Goal: Information Seeking & Learning: Learn about a topic

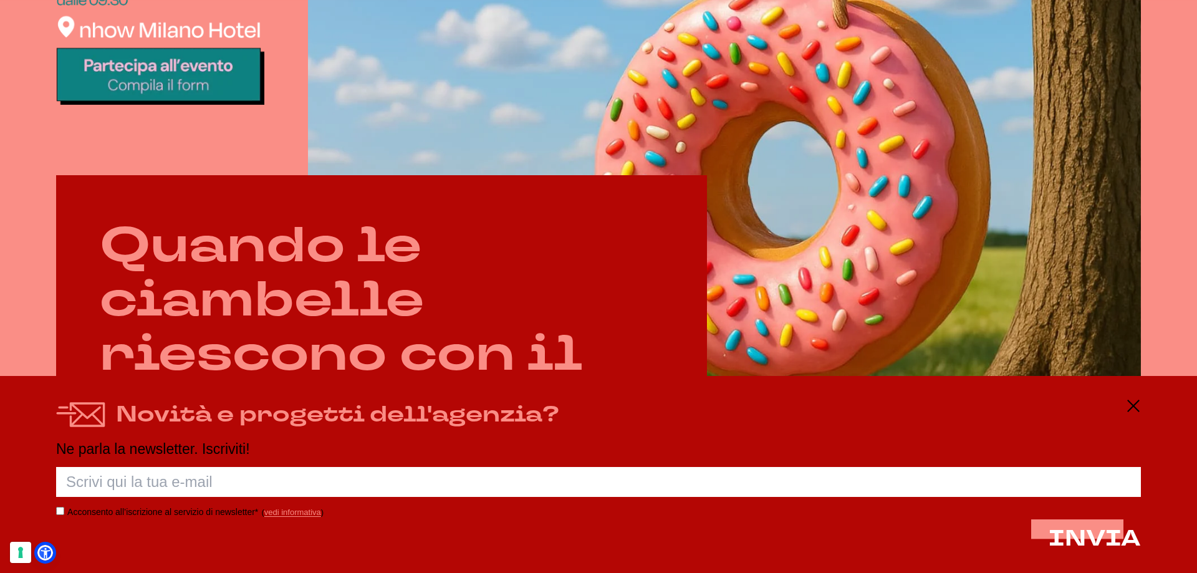
scroll to position [686, 0]
click at [1129, 406] on line at bounding box center [1132, 406] width 15 height 0
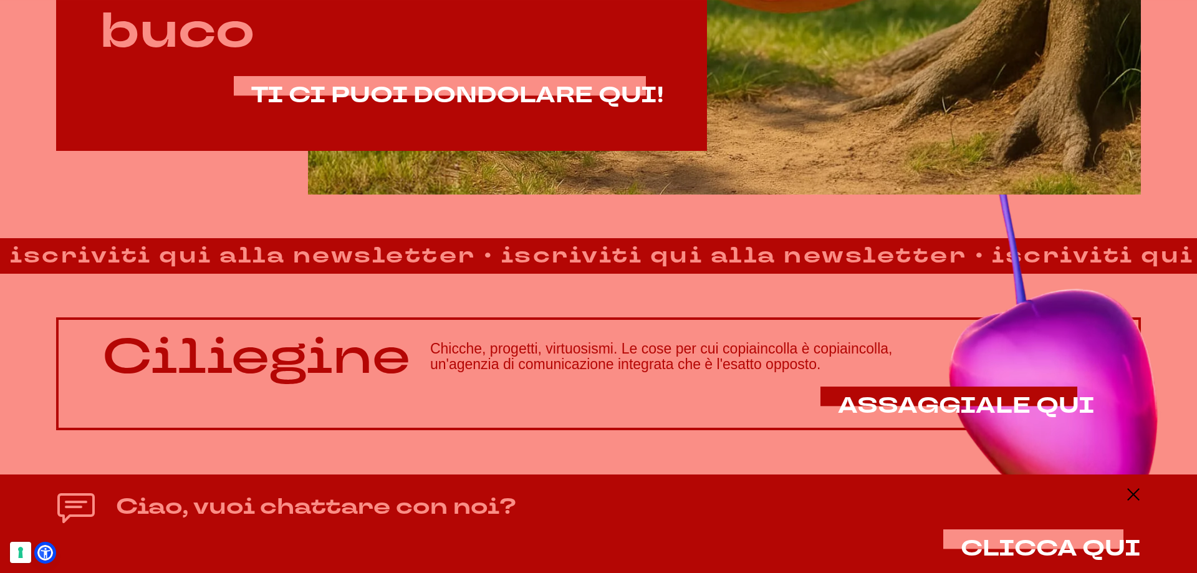
scroll to position [1063, 0]
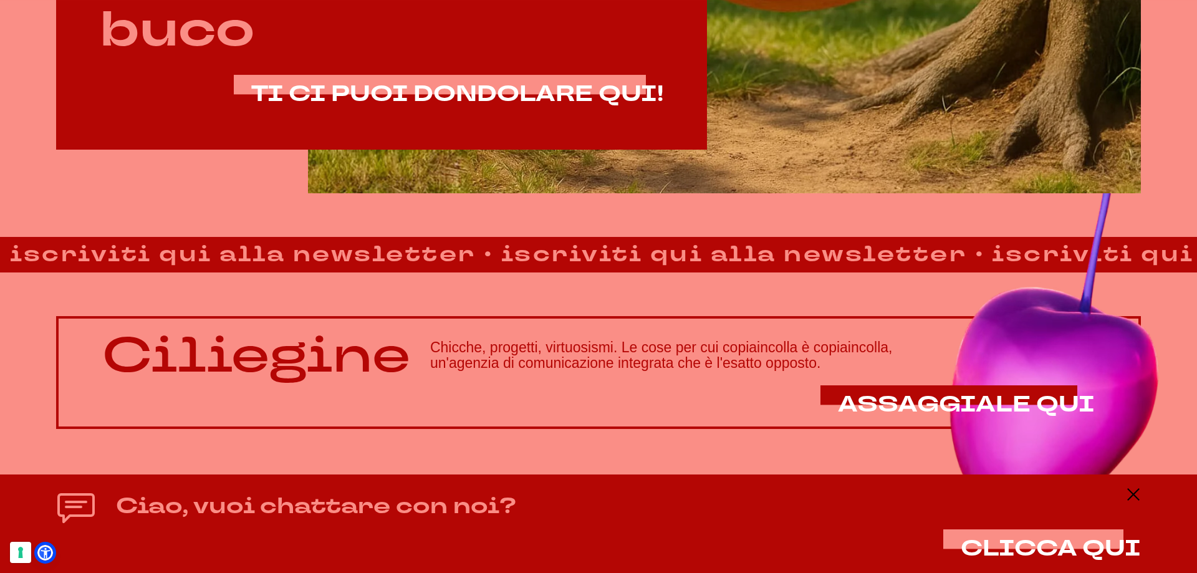
click at [345, 388] on div "Ciliegine Chicche, progetti, virtuosismi. Le cose per cui copiaincolla è copiai…" at bounding box center [598, 372] width 1084 height 113
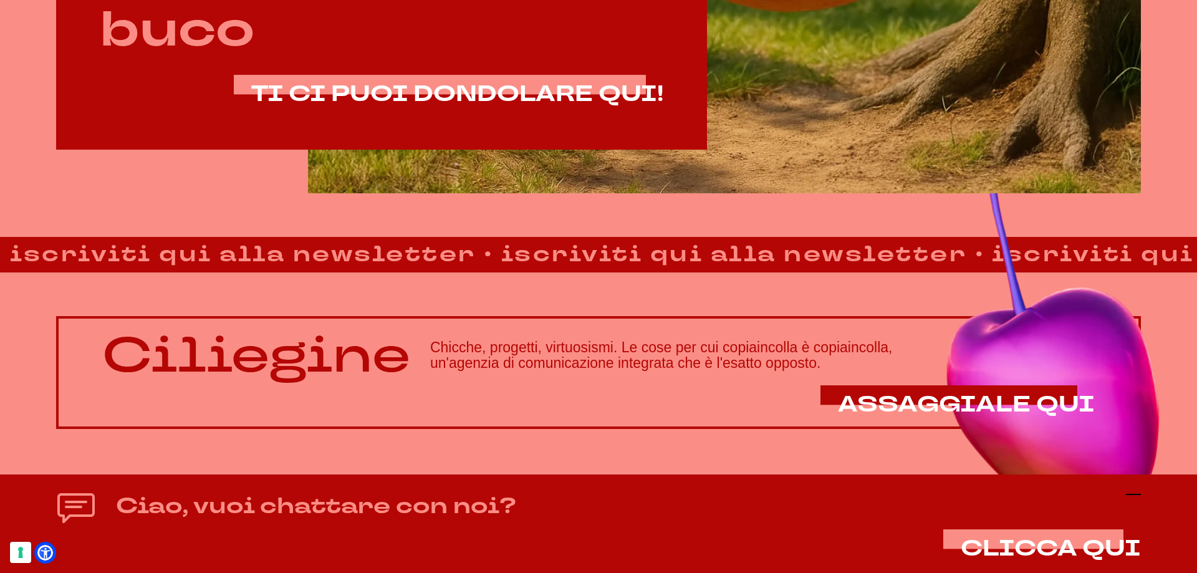
click at [1127, 494] on line at bounding box center [1132, 494] width 15 height 0
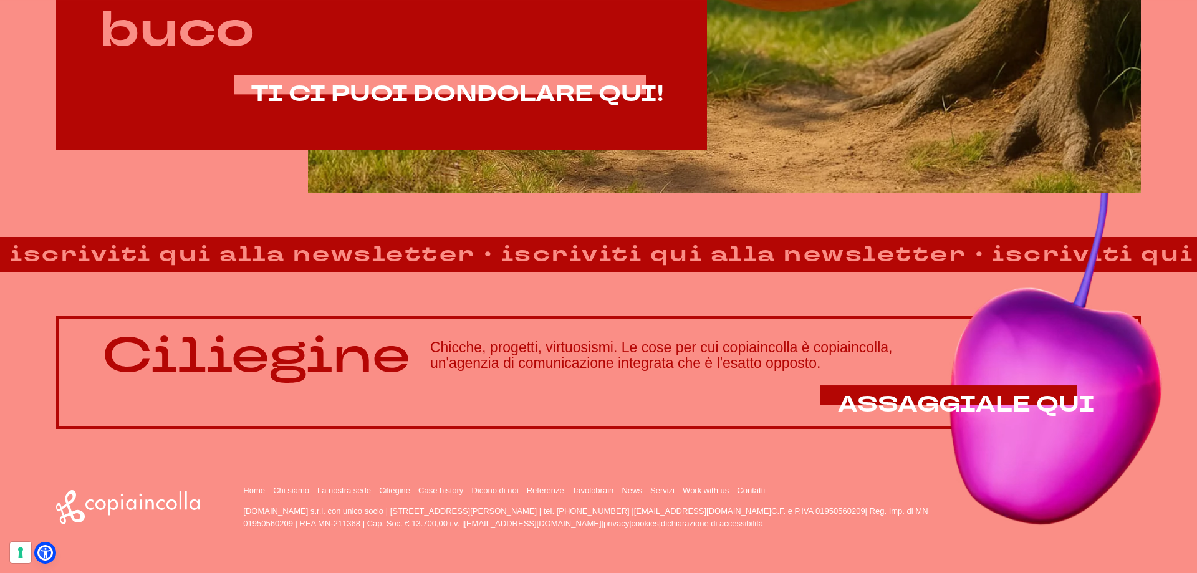
click at [287, 485] on li "Chi siamo" at bounding box center [293, 490] width 41 height 10
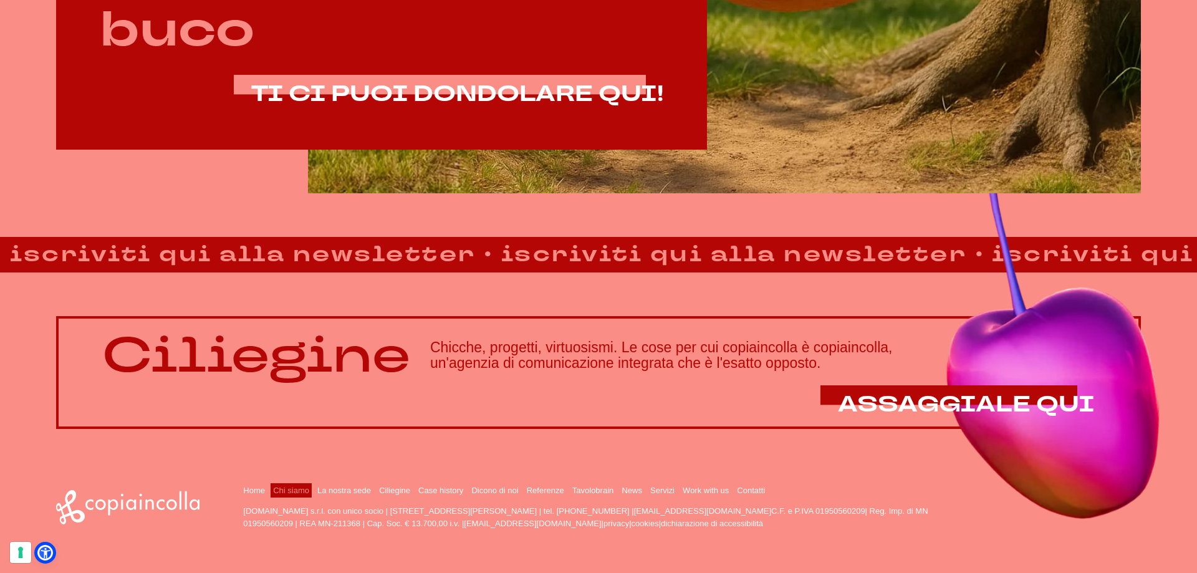
click at [287, 486] on link "Chi siamo" at bounding box center [291, 489] width 36 height 9
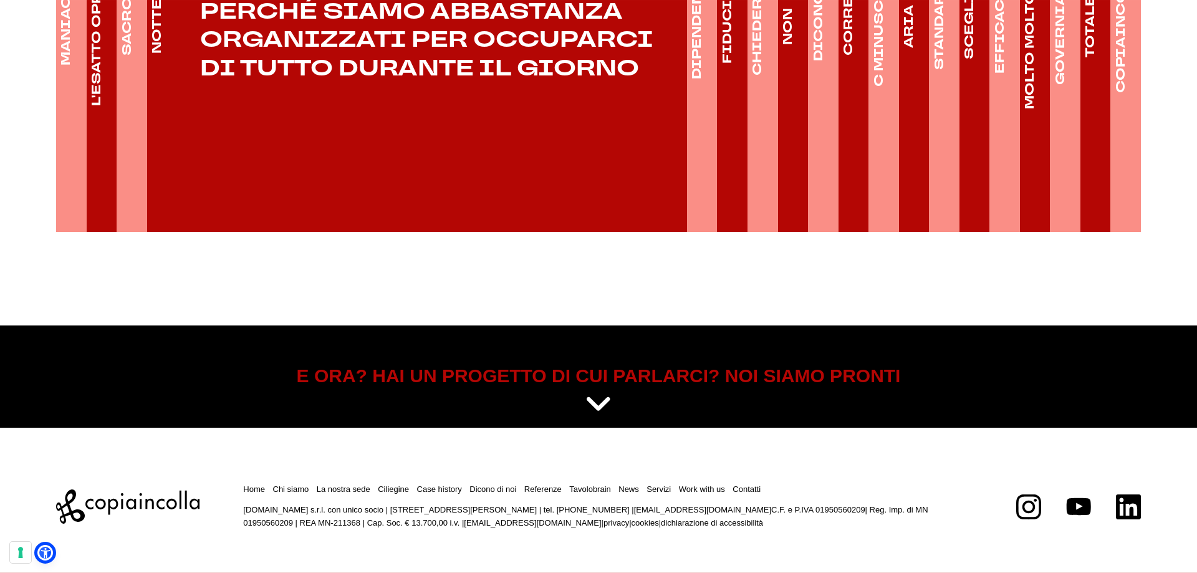
scroll to position [2194, 0]
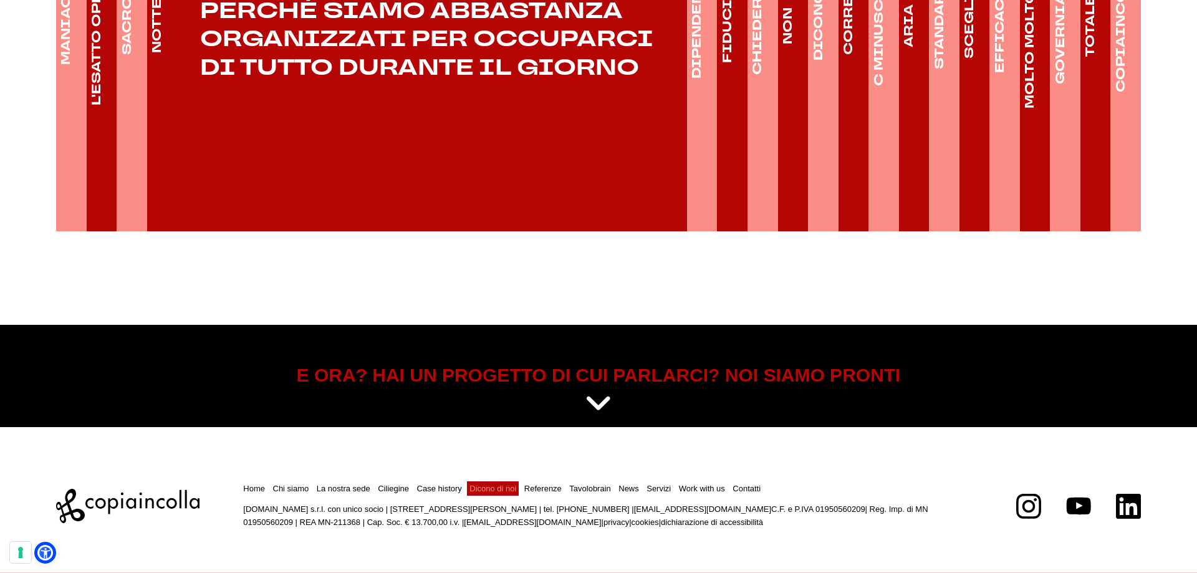
click at [492, 485] on link "Dicono di noi" at bounding box center [492, 488] width 47 height 9
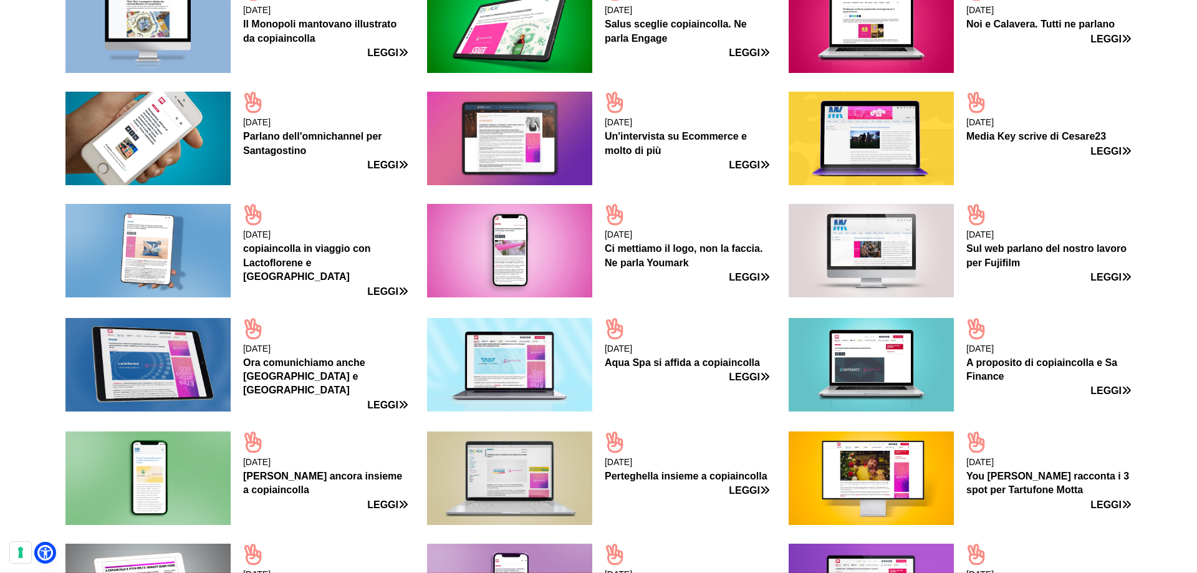
scroll to position [499, 0]
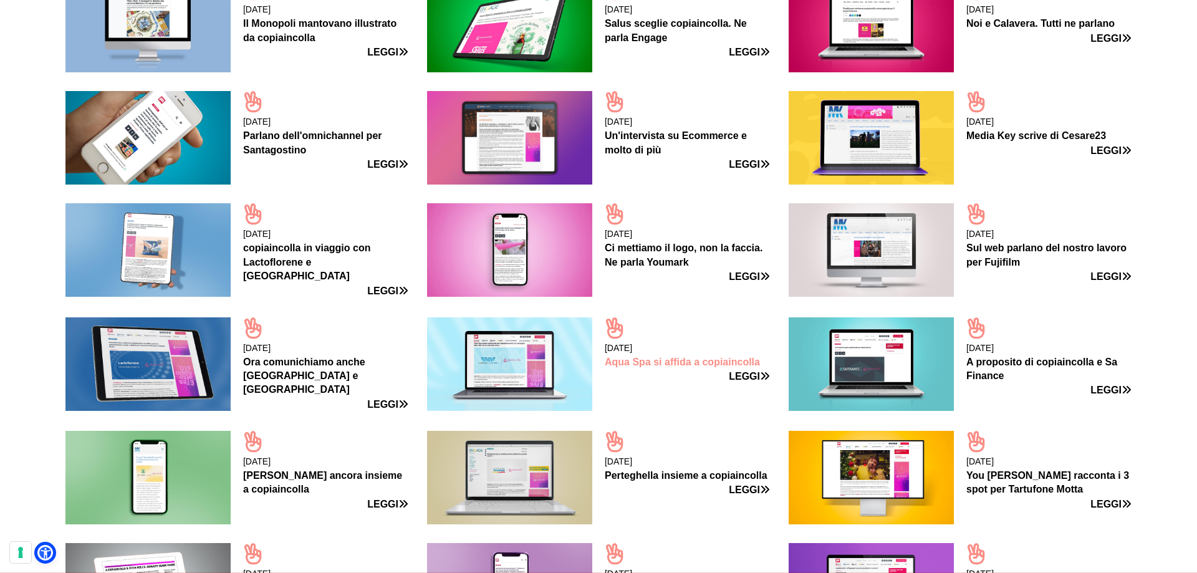
click at [681, 356] on link "Aqua Spa si affida a copiaincolla" at bounding box center [681, 361] width 155 height 11
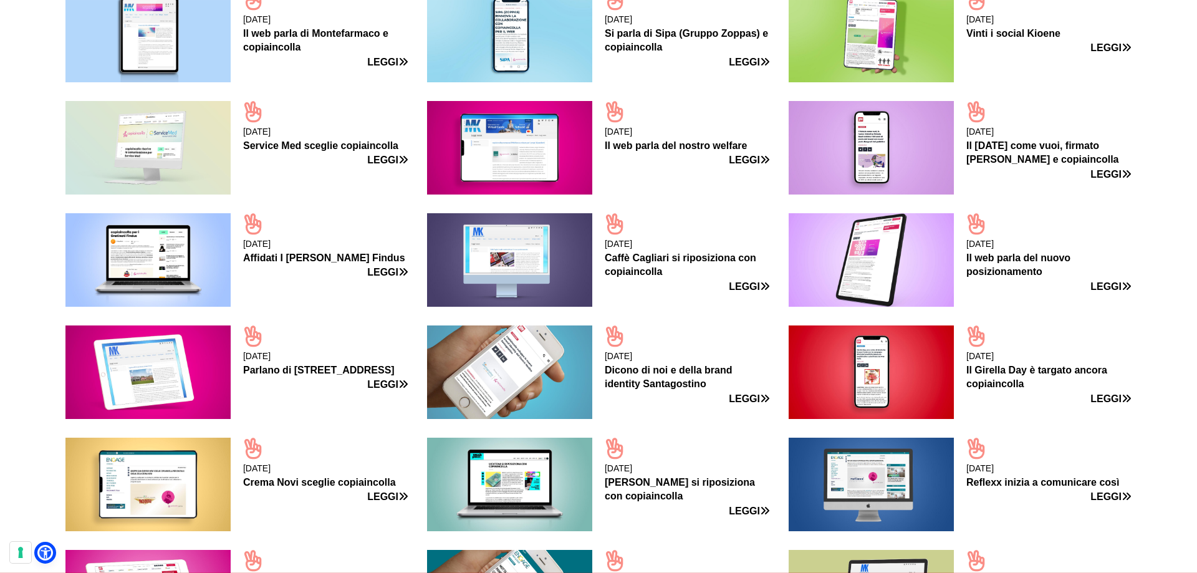
scroll to position [1165, 0]
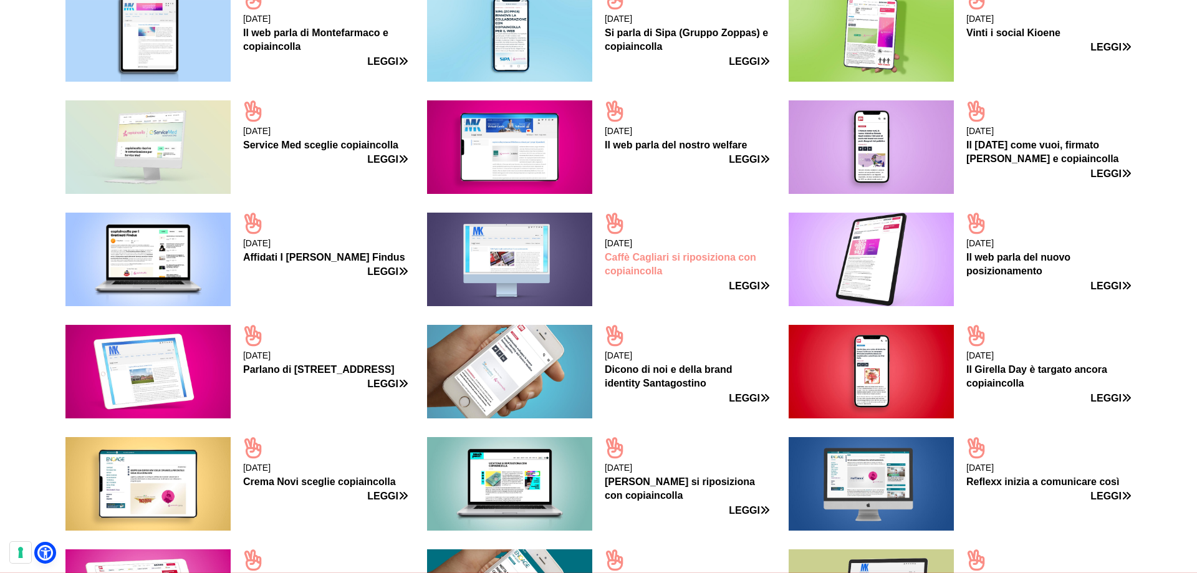
click at [650, 257] on link "Caffè Cagliari si riposiziona con copiaincolla" at bounding box center [679, 264] width 151 height 24
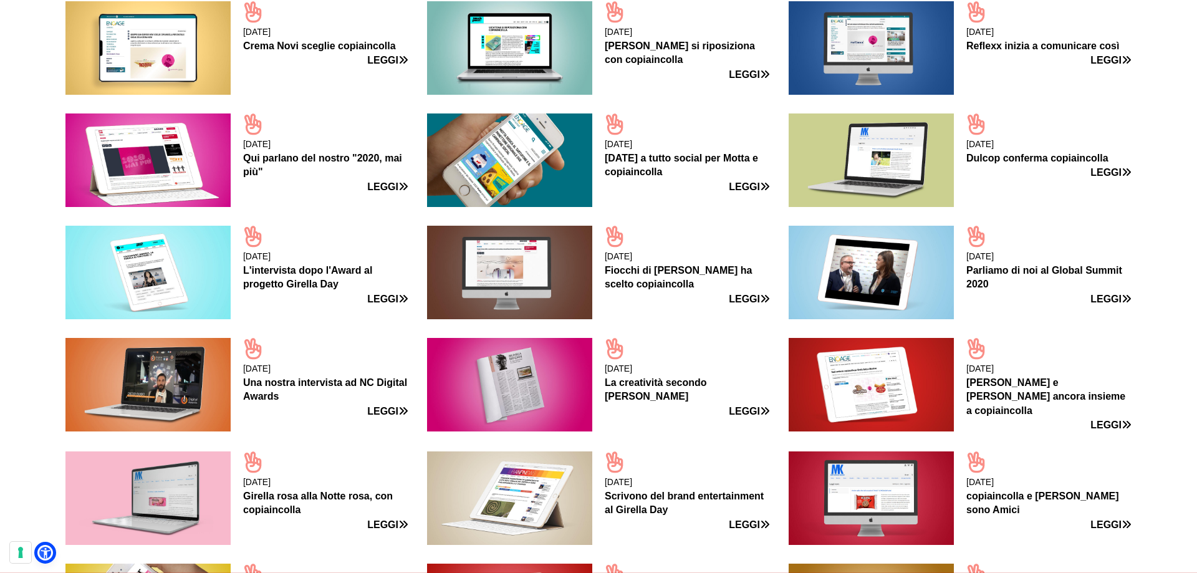
scroll to position [1602, 0]
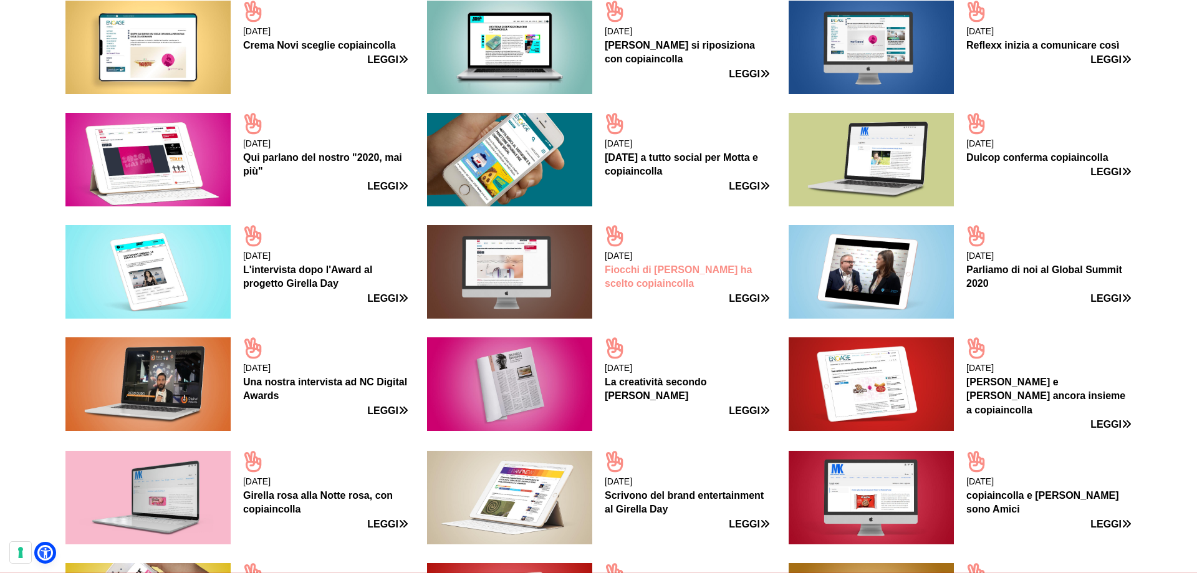
click at [657, 269] on link "Fiocchi di Riso ha scelto copiaincolla" at bounding box center [677, 276] width 147 height 24
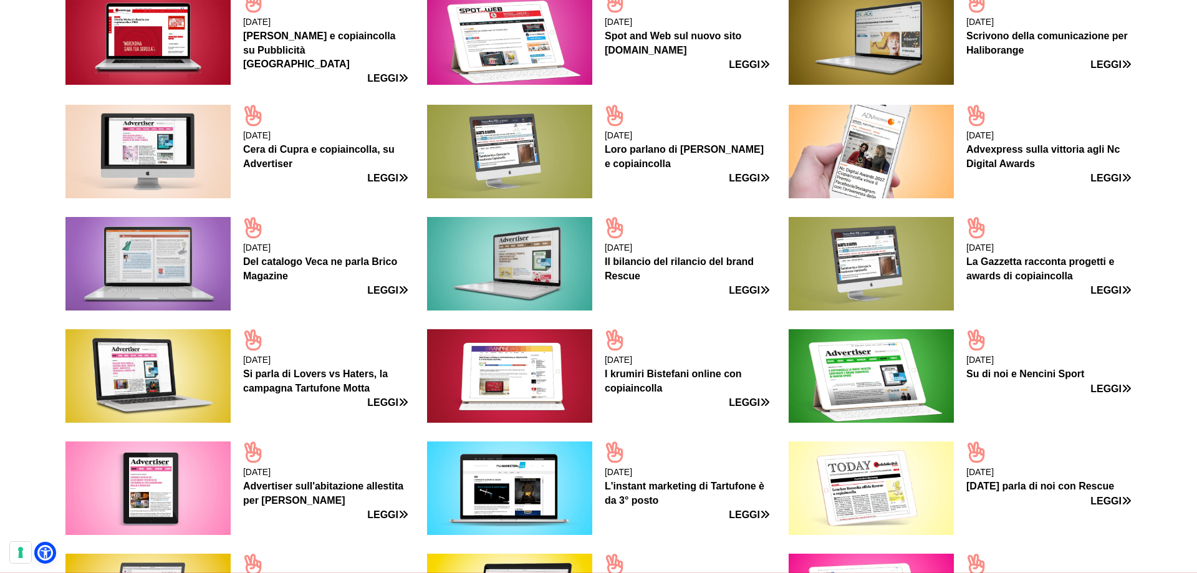
scroll to position [2287, 0]
click at [1034, 370] on link "Su di noi e Nencini Sport" at bounding box center [1025, 373] width 118 height 11
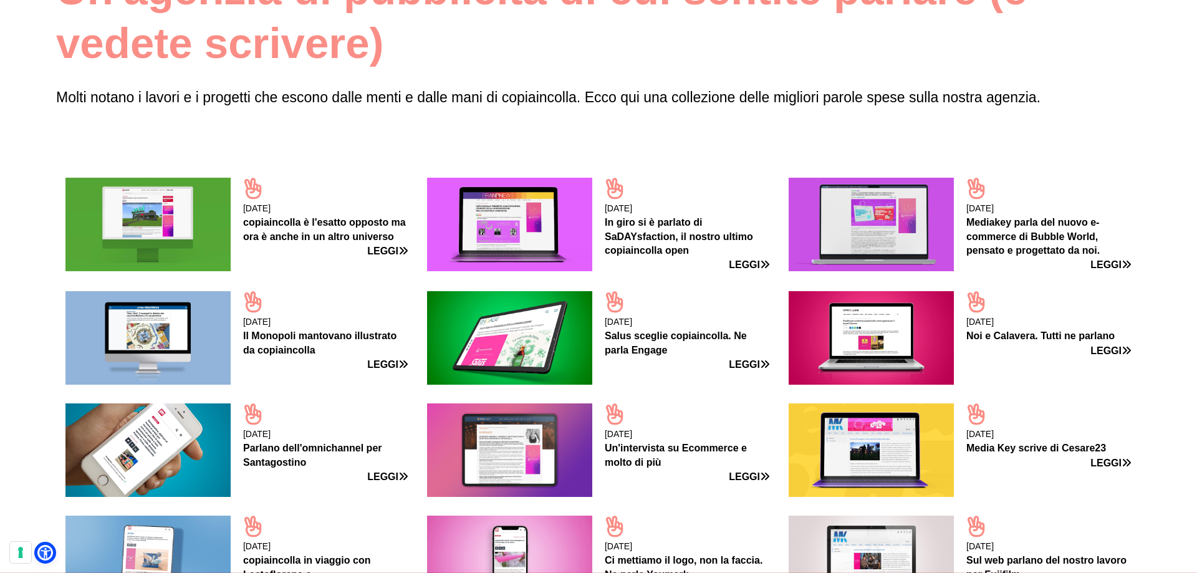
scroll to position [187, 0]
click at [878, 211] on figure at bounding box center [870, 223] width 165 height 93
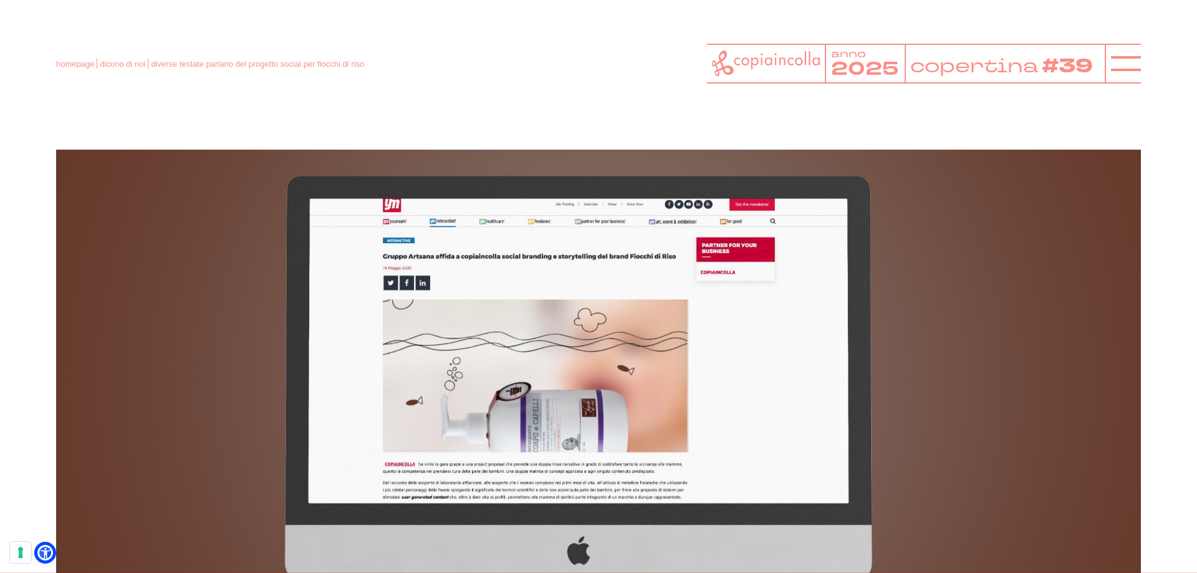
click at [618, 332] on img at bounding box center [598, 410] width 1088 height 523
click at [591, 391] on img at bounding box center [598, 411] width 1084 height 522
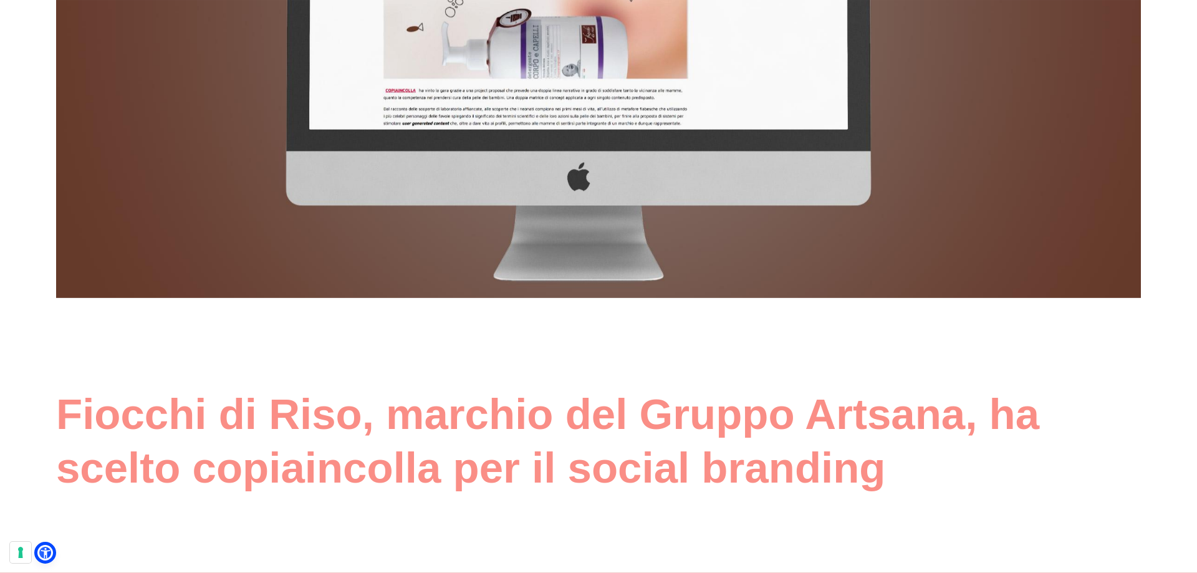
scroll to position [374, 0]
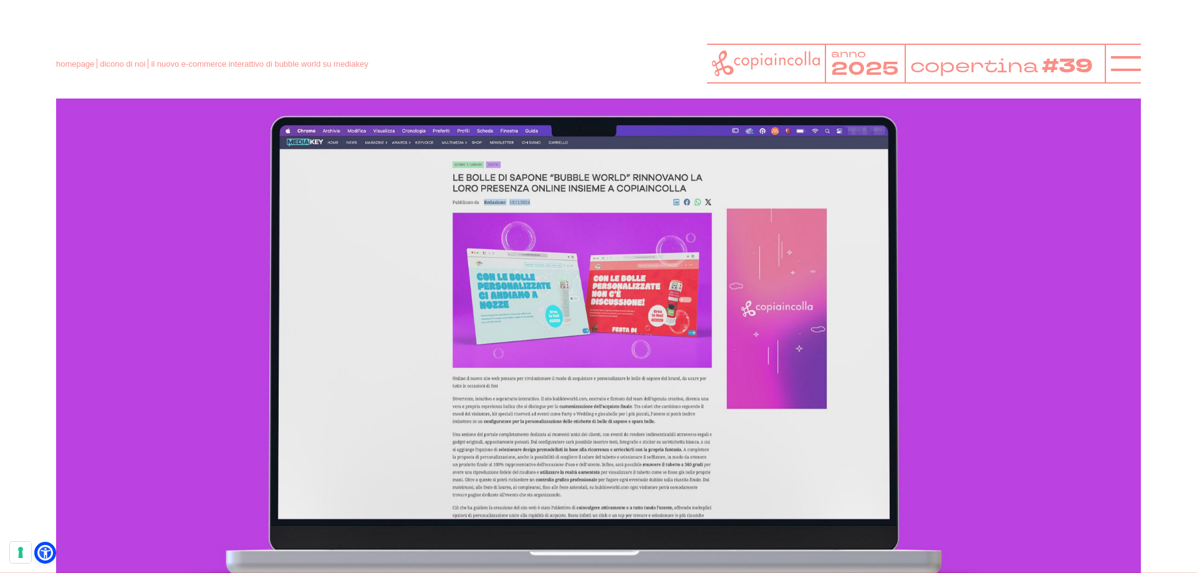
scroll to position [62, 0]
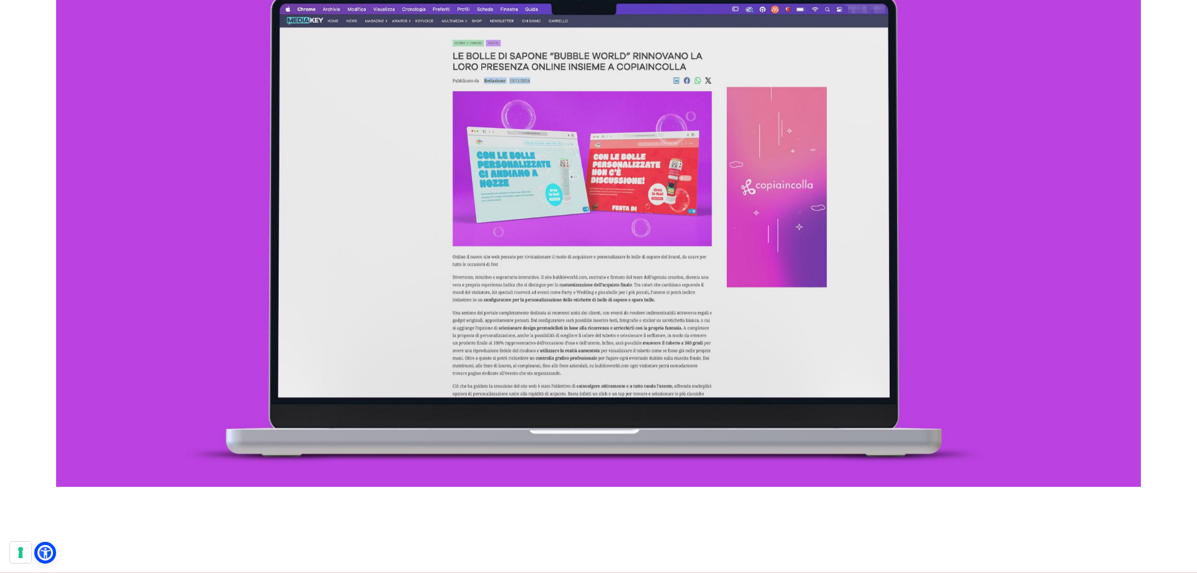
click at [606, 270] on img at bounding box center [598, 226] width 1084 height 522
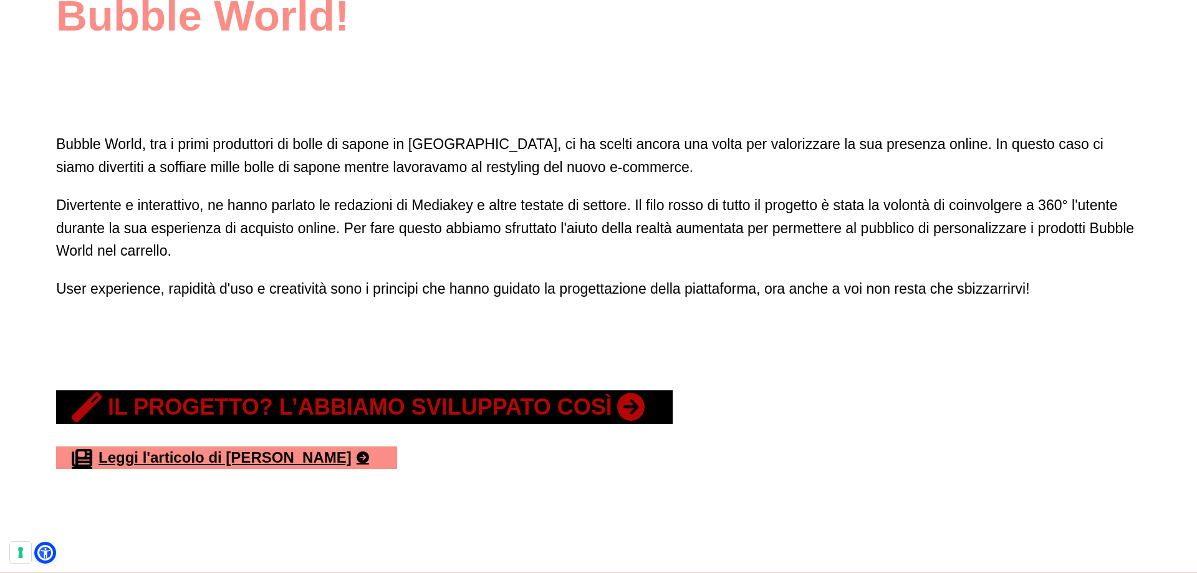
scroll to position [1184, 0]
click at [492, 404] on link "Il progetto? L’abbiamo sviluppato così" at bounding box center [364, 406] width 616 height 34
